Goal: Contribute content: Add original content to the website for others to see

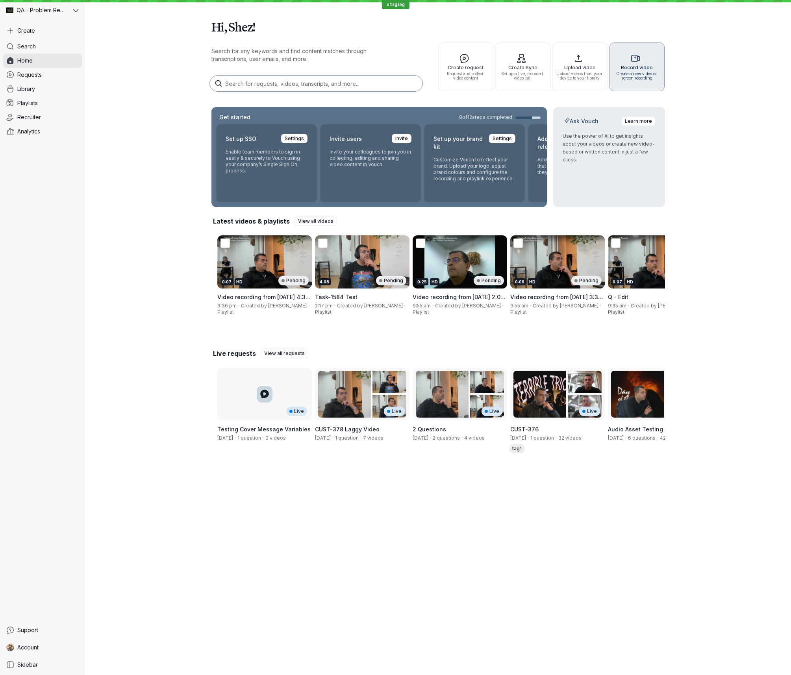
click at [628, 65] on span "Record video" at bounding box center [637, 67] width 48 height 5
